Goal: Information Seeking & Learning: Learn about a topic

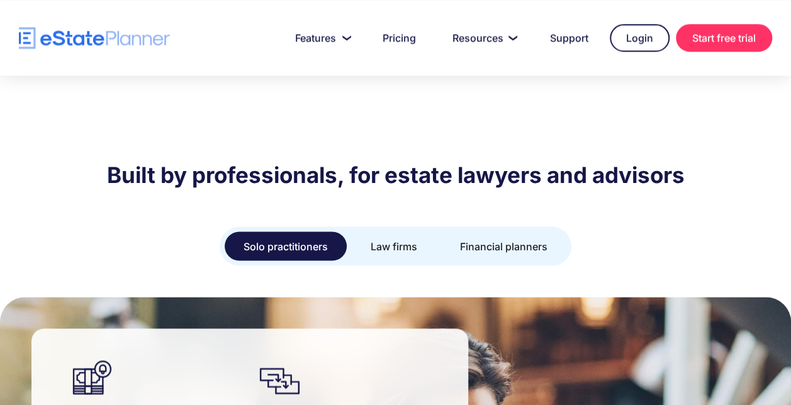
scroll to position [1133, 0]
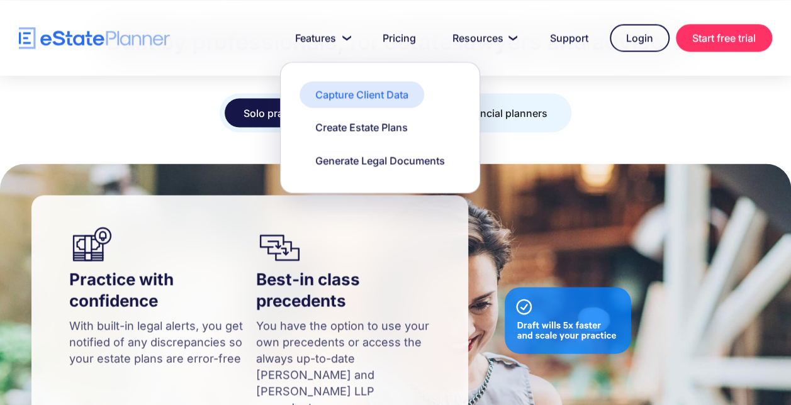
click at [351, 95] on div "Capture Client Data" at bounding box center [361, 94] width 93 height 14
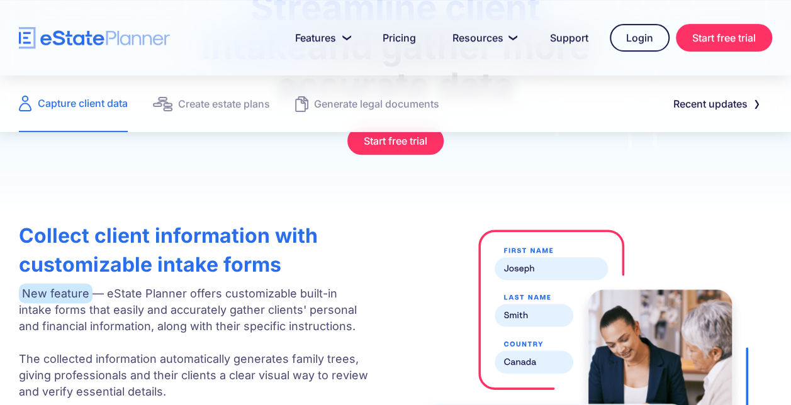
scroll to position [252, 0]
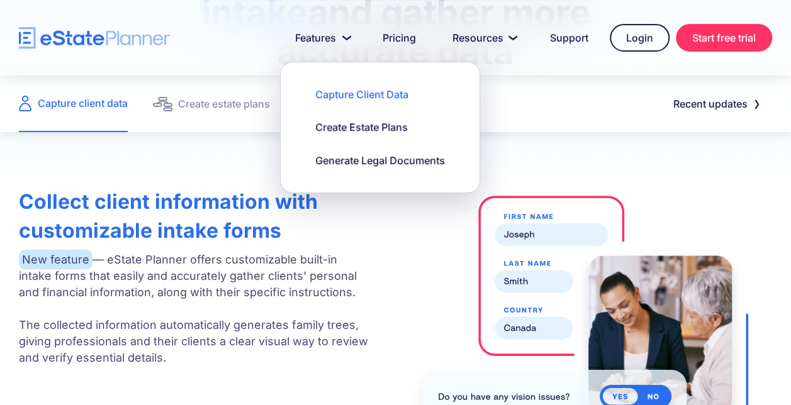
click at [101, 48] on img "home" at bounding box center [94, 38] width 151 height 22
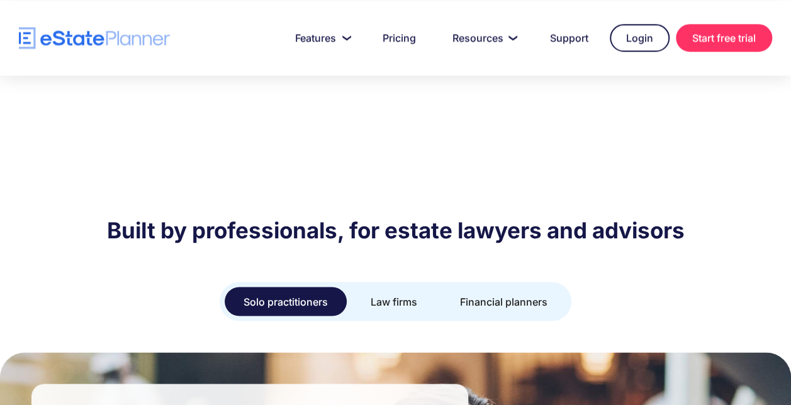
scroll to position [944, 0]
click at [369, 287] on link "Law firms" at bounding box center [394, 301] width 84 height 29
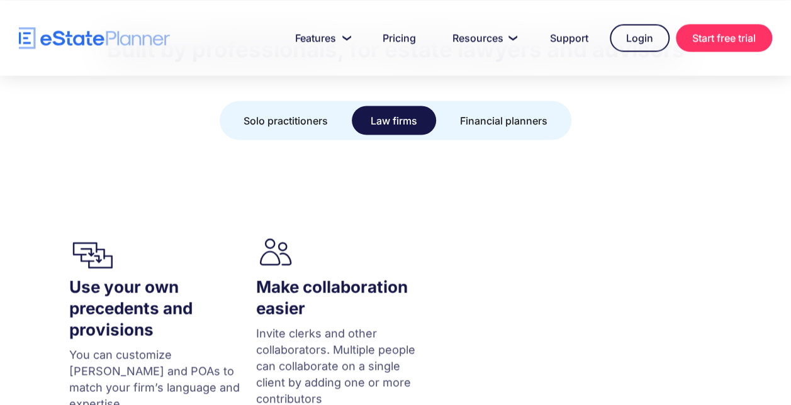
scroll to position [1070, 0]
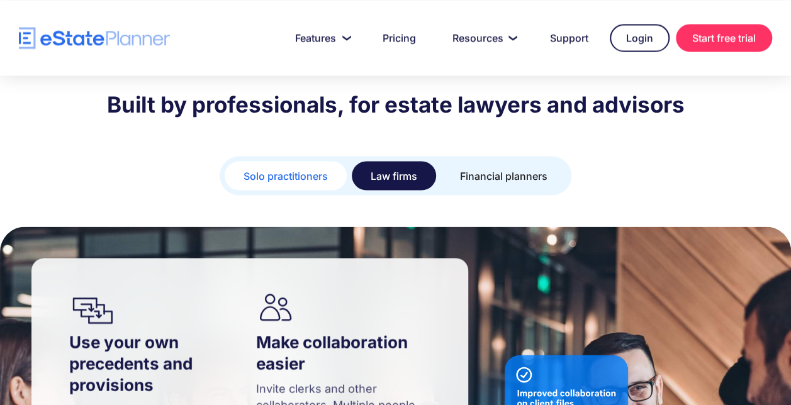
click at [294, 167] on div "Solo practitioners" at bounding box center [286, 176] width 84 height 18
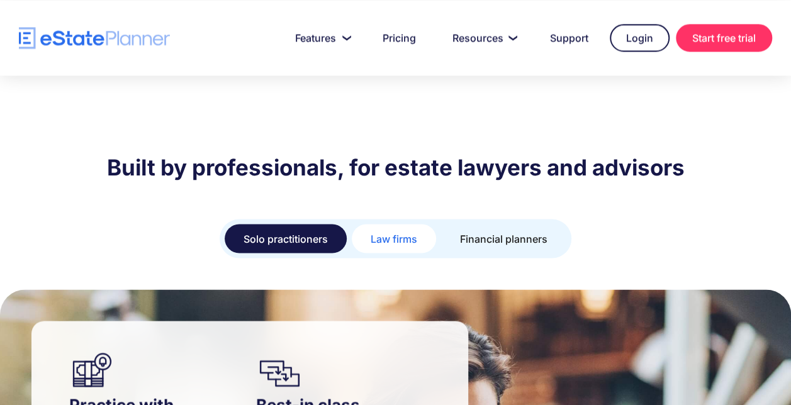
click at [369, 224] on link "Law firms" at bounding box center [394, 238] width 84 height 29
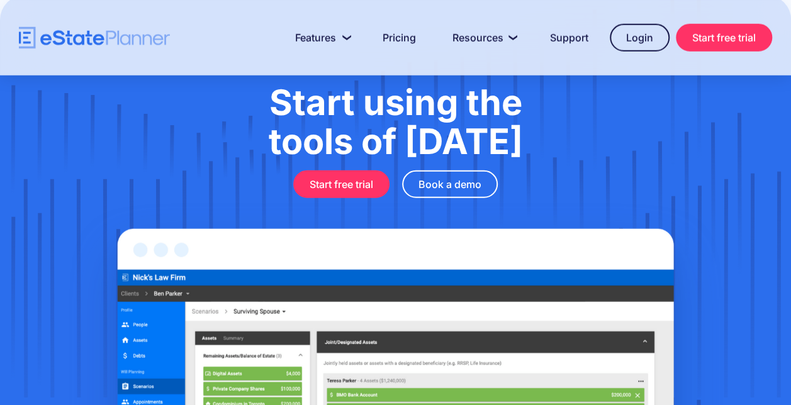
scroll to position [4092, 0]
